Goal: Transaction & Acquisition: Subscribe to service/newsletter

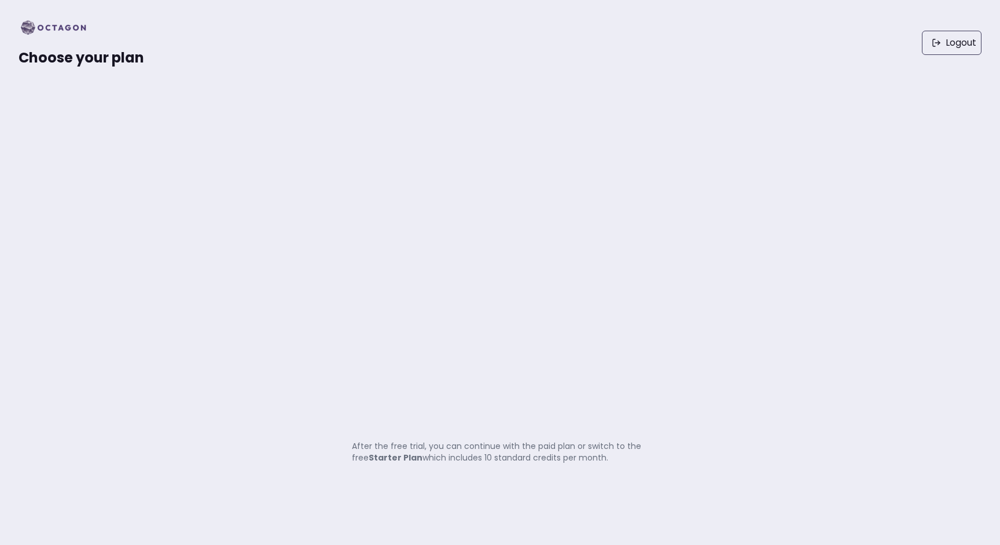
click at [92, 54] on span "Choose your plan" at bounding box center [82, 57] width 126 height 19
click at [49, 19] on img at bounding box center [57, 28] width 77 height 19
click at [50, 20] on img at bounding box center [57, 28] width 77 height 19
drag, startPoint x: 93, startPoint y: 57, endPoint x: 84, endPoint y: 46, distance: 14.5
click at [93, 57] on span "Choose your plan" at bounding box center [82, 57] width 126 height 19
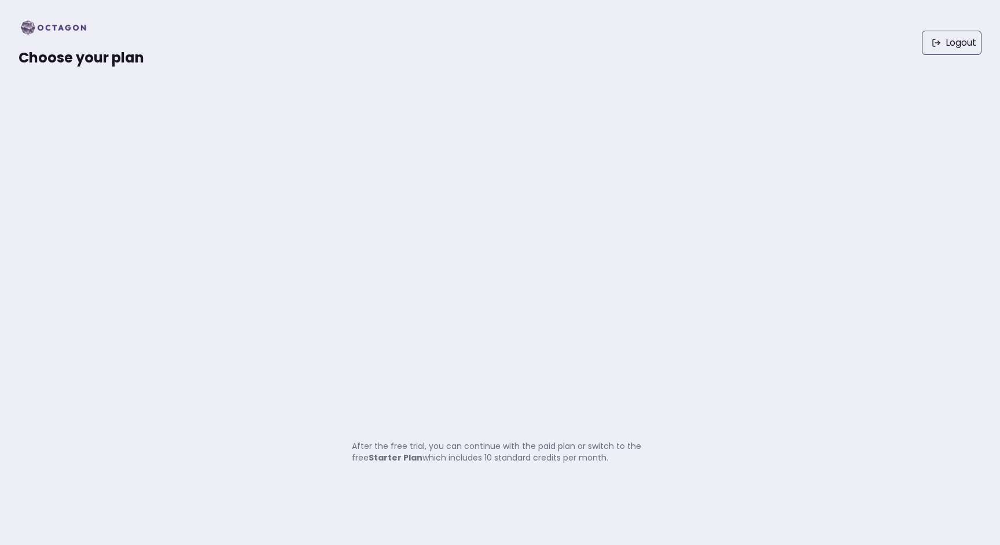
click at [64, 19] on img at bounding box center [57, 28] width 77 height 19
click at [933, 40] on icon at bounding box center [934, 42] width 2 height 7
